Goal: Complete application form: Complete application form

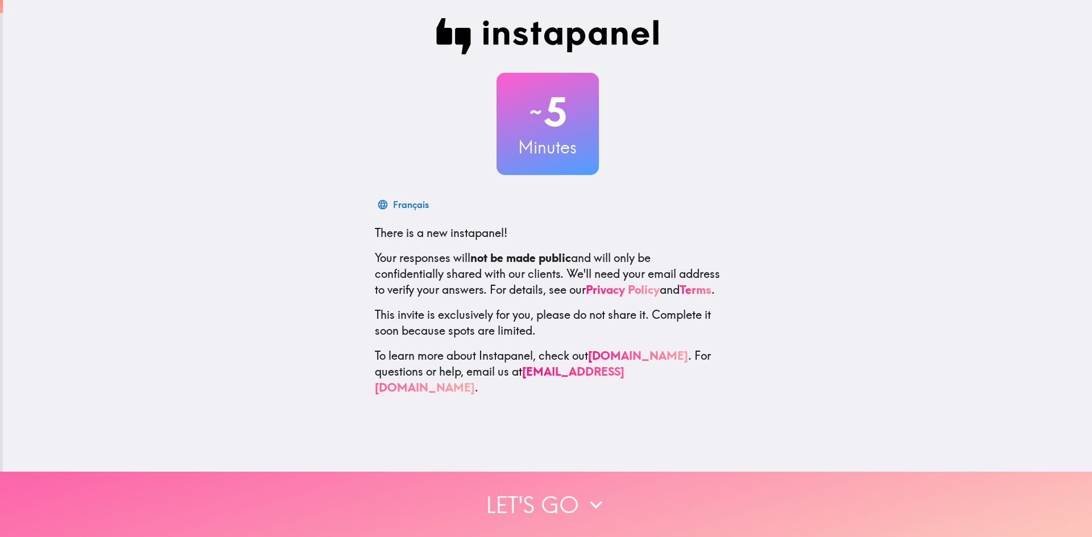
click at [544, 492] on button "Let's go" at bounding box center [546, 504] width 1092 height 65
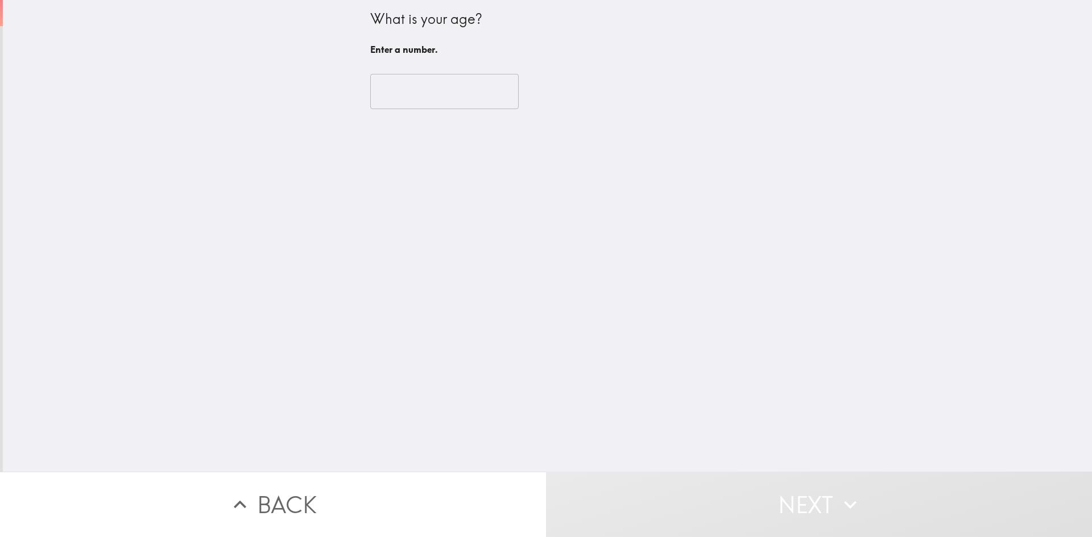
click at [404, 92] on input "number" at bounding box center [444, 91] width 148 height 35
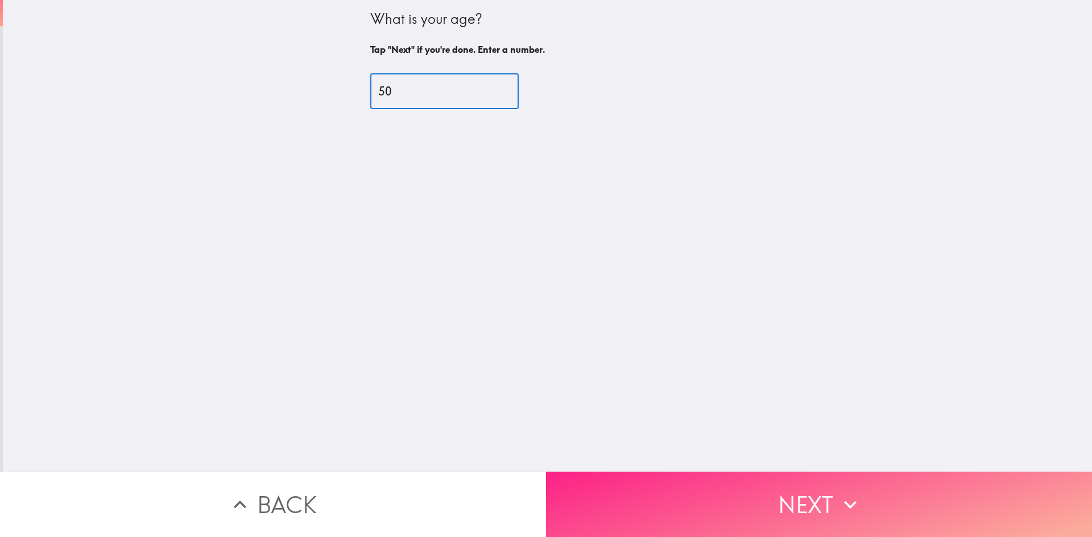
type input "50"
click at [839, 492] on icon "button" at bounding box center [850, 504] width 25 height 25
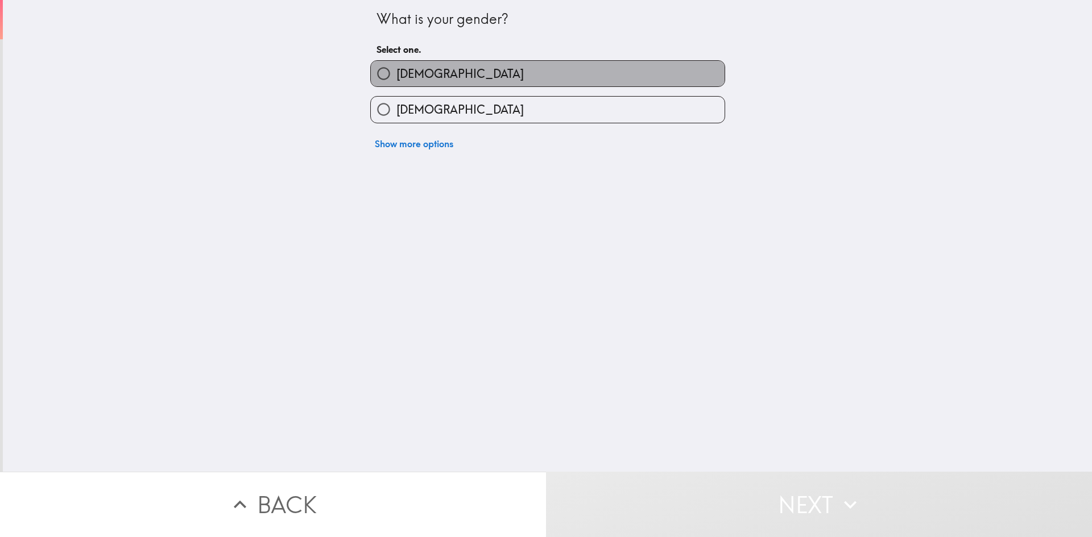
click at [477, 77] on label "[DEMOGRAPHIC_DATA]" at bounding box center [548, 74] width 354 height 26
click at [396, 77] on input "[DEMOGRAPHIC_DATA]" at bounding box center [384, 74] width 26 height 26
radio input "true"
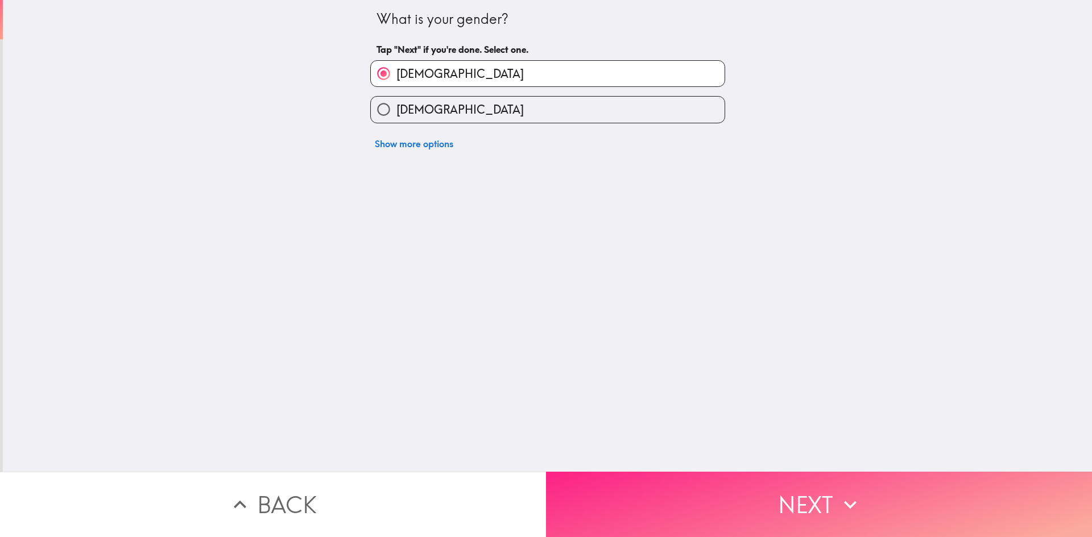
click at [766, 487] on button "Next" at bounding box center [819, 504] width 546 height 65
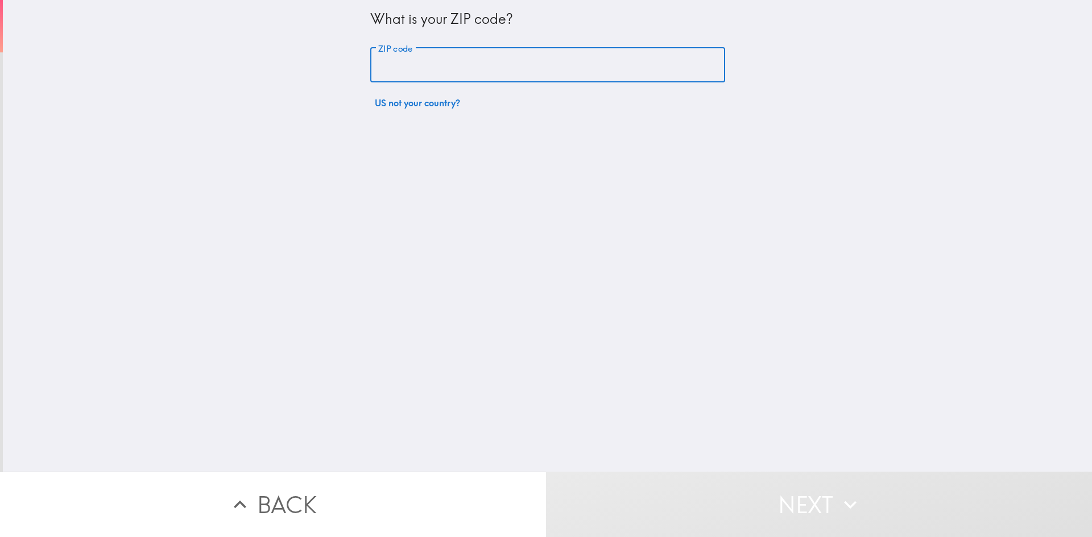
click at [458, 61] on input "ZIP code" at bounding box center [547, 65] width 355 height 35
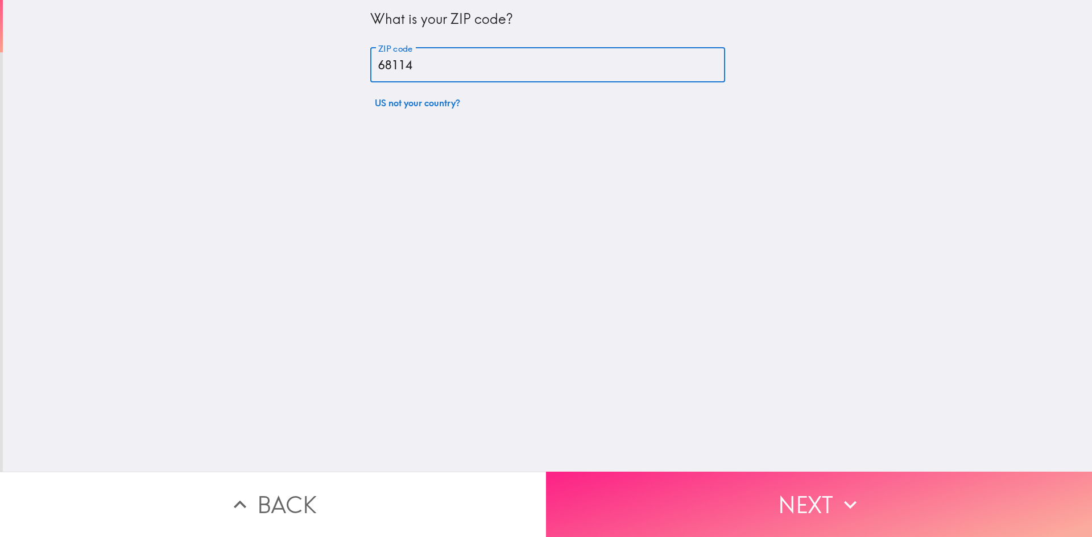
type input "68114"
click at [802, 498] on button "Next" at bounding box center [819, 504] width 546 height 65
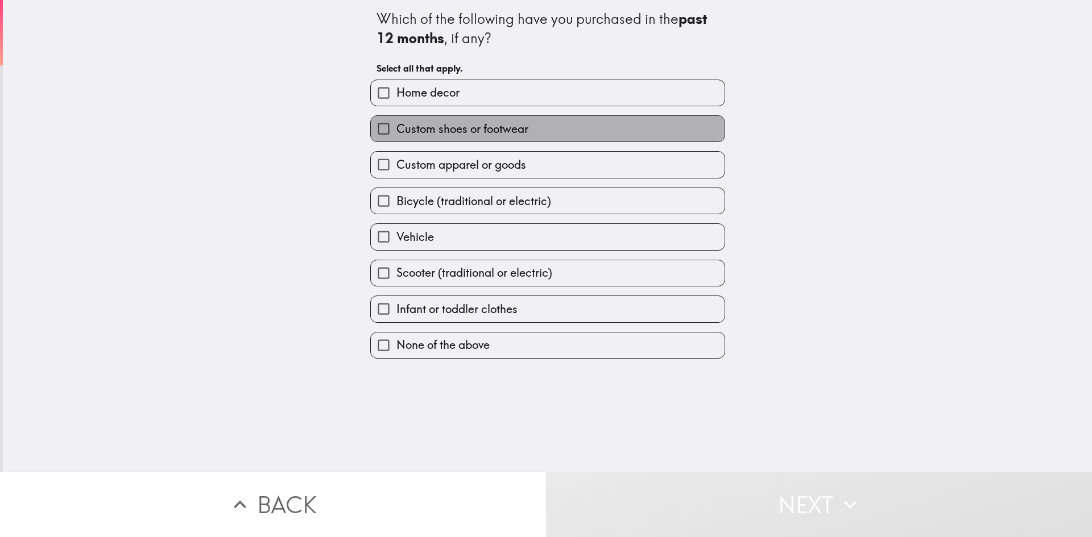
click at [501, 127] on span "Custom shoes or footwear" at bounding box center [462, 129] width 132 height 16
click at [396, 127] on input "Custom shoes or footwear" at bounding box center [384, 129] width 26 height 26
checkbox input "true"
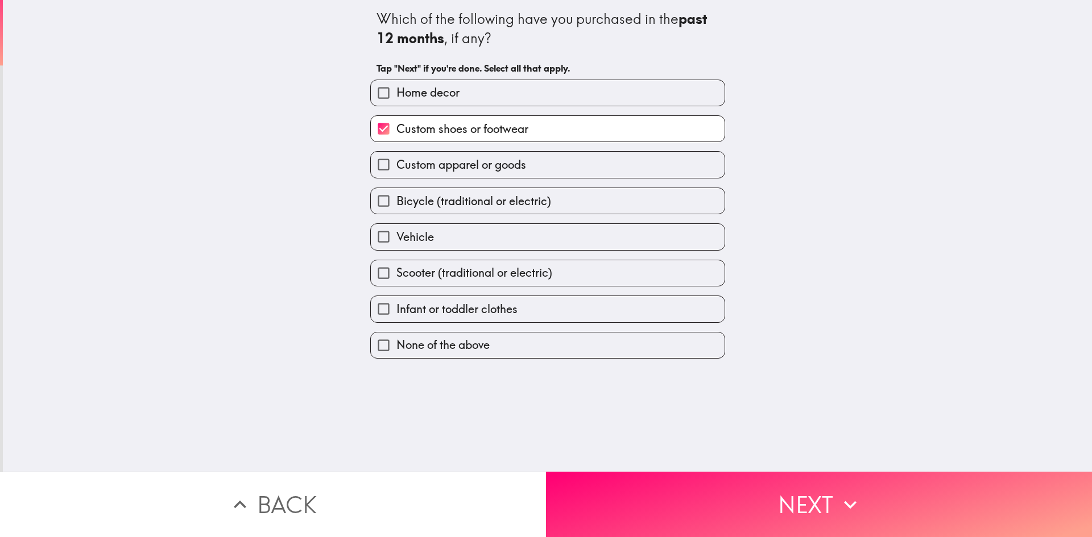
click at [506, 171] on span "Custom apparel or goods" at bounding box center [461, 165] width 130 height 16
click at [396, 171] on input "Custom apparel or goods" at bounding box center [384, 165] width 26 height 26
checkbox input "true"
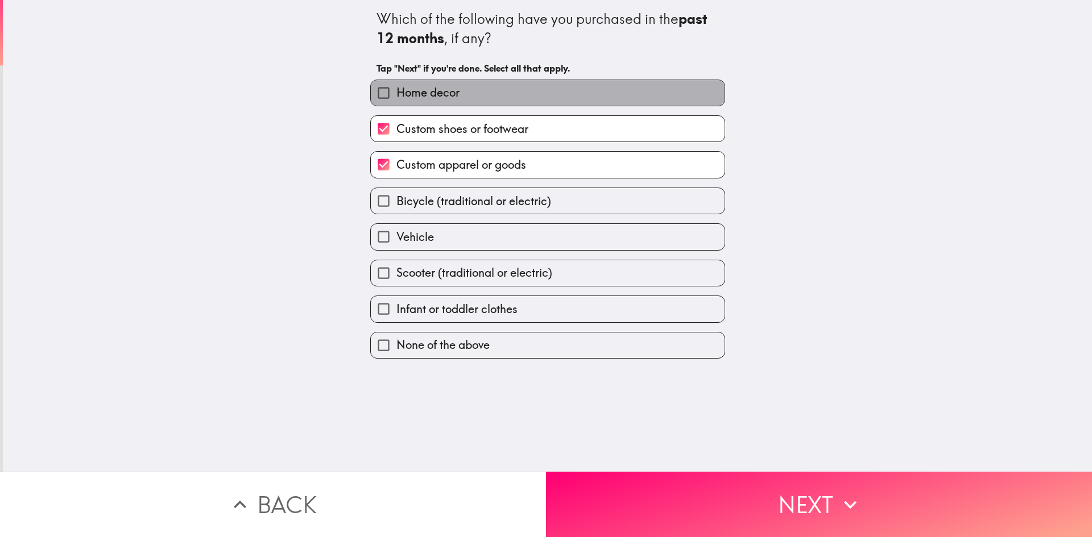
click at [455, 90] on label "Home decor" at bounding box center [548, 93] width 354 height 26
click at [396, 90] on input "Home decor" at bounding box center [384, 93] width 26 height 26
checkbox input "true"
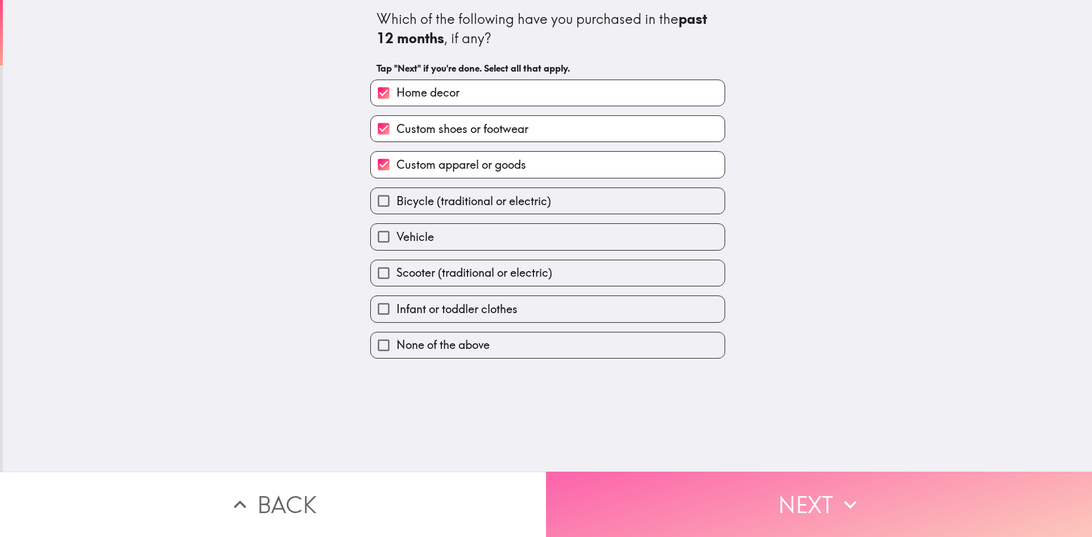
click at [733, 506] on button "Next" at bounding box center [819, 504] width 546 height 65
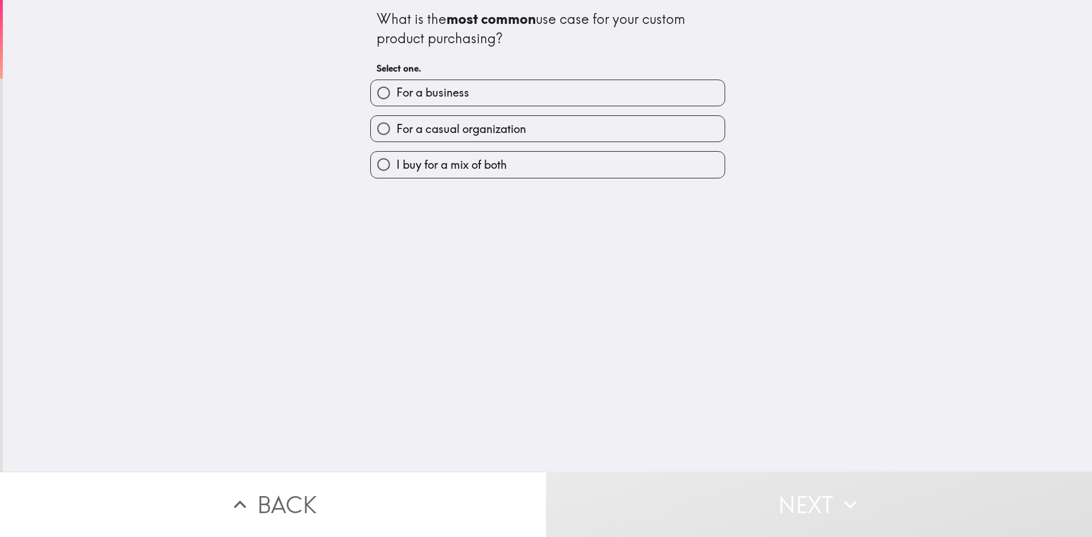
click at [484, 163] on span "I buy for a mix of both" at bounding box center [451, 165] width 110 height 16
click at [396, 163] on input "I buy for a mix of both" at bounding box center [384, 165] width 26 height 26
radio input "true"
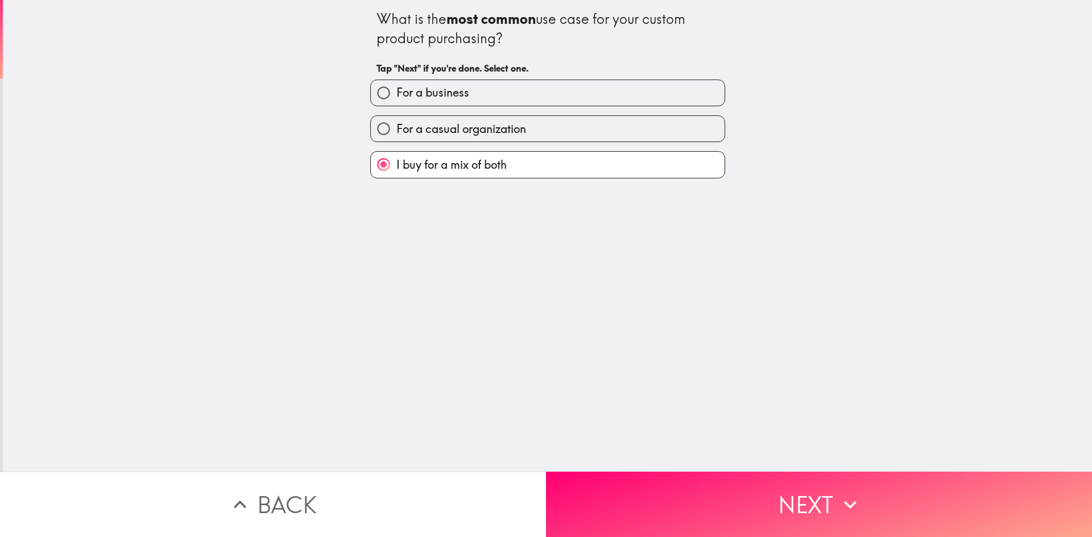
click at [720, 486] on button "Next" at bounding box center [819, 504] width 546 height 65
